Goal: Task Accomplishment & Management: Complete application form

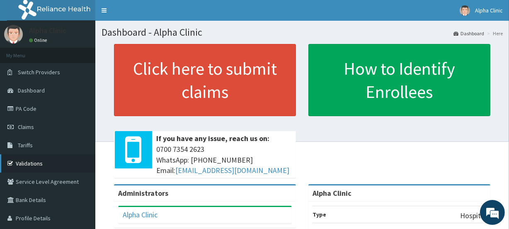
click at [29, 160] on link "Validations" at bounding box center [47, 163] width 95 height 18
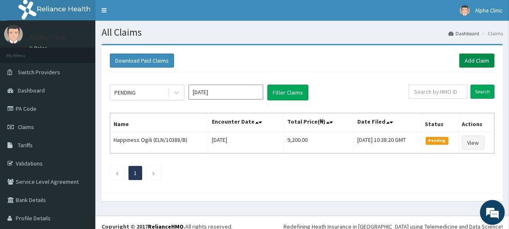
click at [473, 58] on link "Add Claim" at bounding box center [476, 60] width 35 height 14
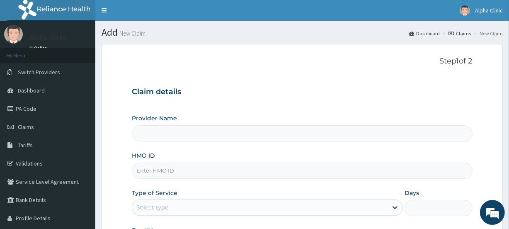
type input "Alpha Clinic"
click at [163, 168] on input "HMO ID" at bounding box center [302, 170] width 340 height 16
type input "TFE/11509/A"
click at [188, 183] on div "Provider Name Alpha Clinic HMO ID TFE/11509/A Type of Service Select type Days …" at bounding box center [302, 183] width 340 height 139
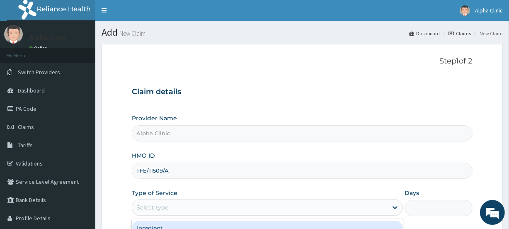
click at [187, 207] on div "Select type" at bounding box center [259, 207] width 255 height 13
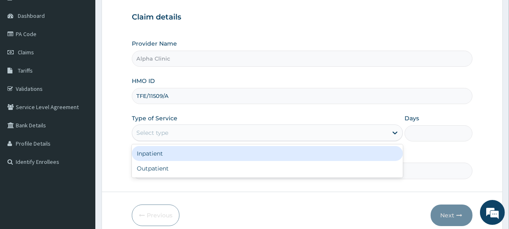
scroll to position [75, 0]
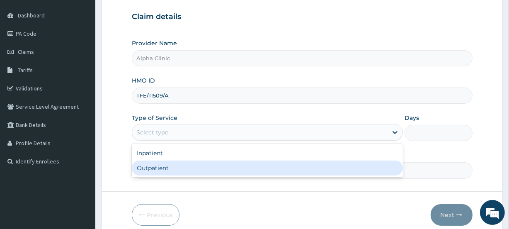
click at [173, 170] on div "Outpatient" at bounding box center [267, 167] width 271 height 15
type input "1"
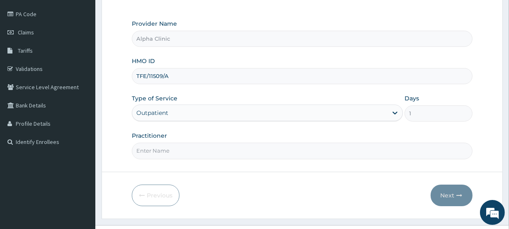
scroll to position [111, 0]
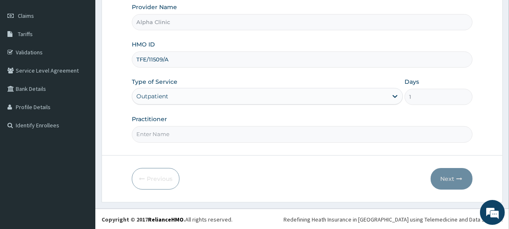
click at [183, 131] on input "Practitioner" at bounding box center [302, 134] width 340 height 16
type input "DR"
click at [447, 173] on button "Next" at bounding box center [452, 179] width 42 height 22
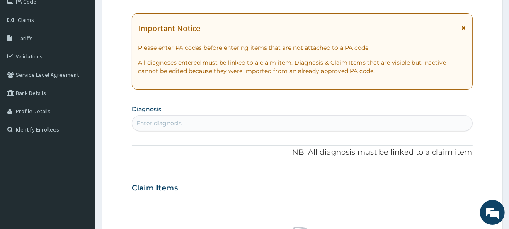
scroll to position [0, 0]
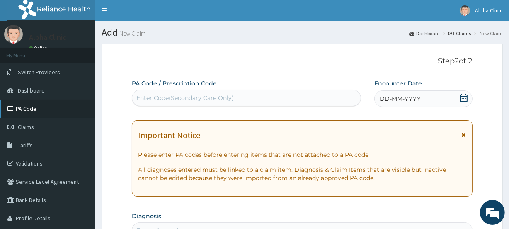
click at [37, 107] on link "PA Code" at bounding box center [47, 108] width 95 height 18
